Goal: Information Seeking & Learning: Learn about a topic

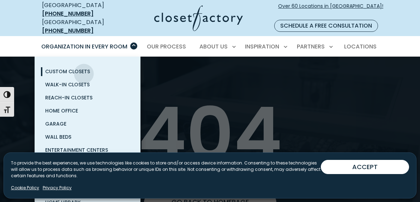
click at [76, 68] on span "Custom Closets" at bounding box center [67, 71] width 45 height 7
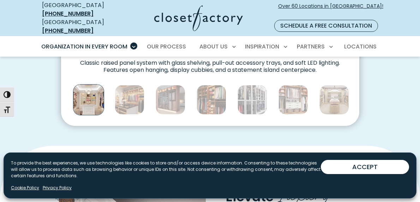
scroll to position [382, 0]
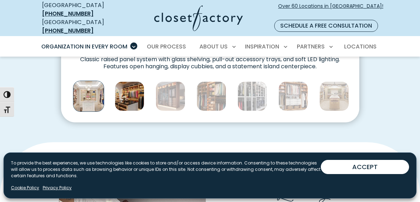
click at [131, 96] on img "Thumbnail Gallery" at bounding box center [130, 96] width 30 height 30
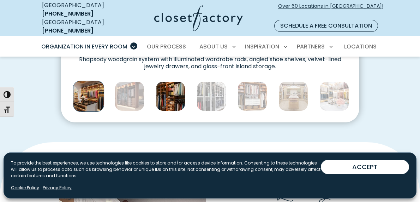
click at [183, 93] on img "Thumbnail Gallery" at bounding box center [171, 96] width 30 height 30
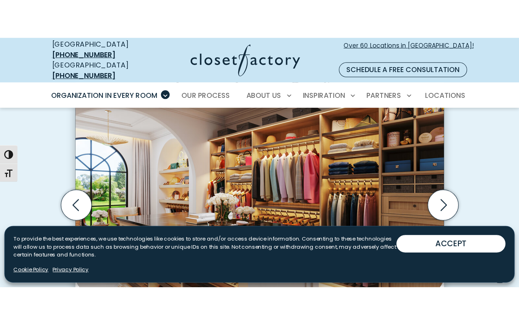
scroll to position [223, 0]
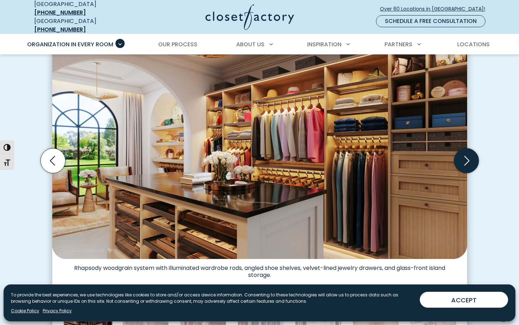
click at [420, 151] on icon "Next slide" at bounding box center [466, 160] width 25 height 25
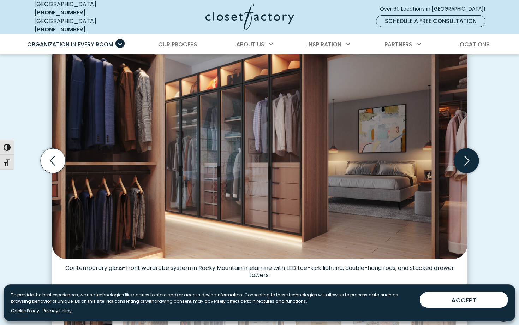
click at [420, 151] on icon "Next slide" at bounding box center [466, 160] width 25 height 25
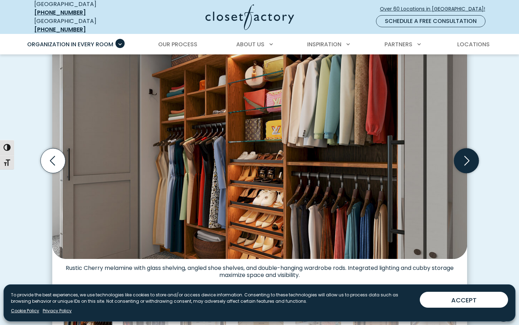
click at [420, 152] on icon "Next slide" at bounding box center [466, 160] width 25 height 25
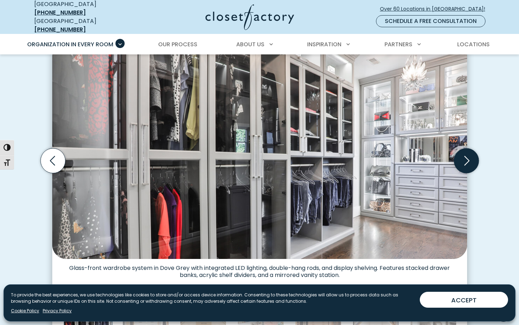
click at [420, 152] on icon "Next slide" at bounding box center [466, 160] width 25 height 25
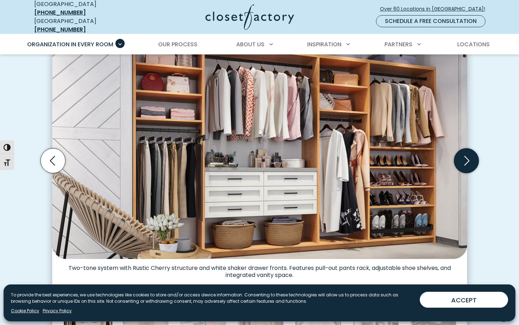
click at [420, 152] on icon "Next slide" at bounding box center [466, 160] width 25 height 25
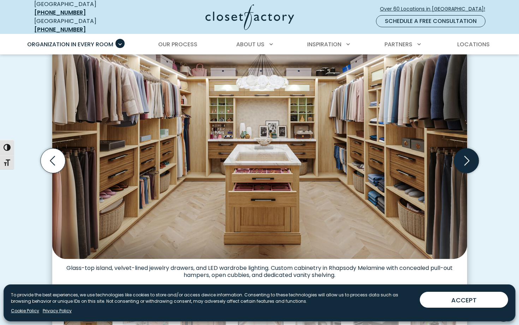
click at [420, 152] on icon "Next slide" at bounding box center [466, 160] width 25 height 25
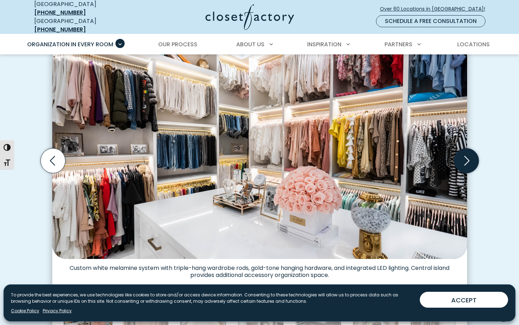
click at [420, 152] on icon "Next slide" at bounding box center [466, 160] width 25 height 25
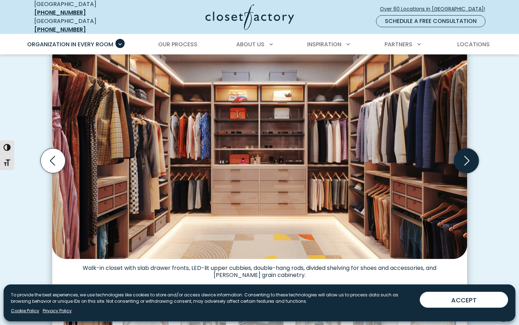
click at [420, 152] on icon "Next slide" at bounding box center [466, 160] width 25 height 25
